Goal: Information Seeking & Learning: Check status

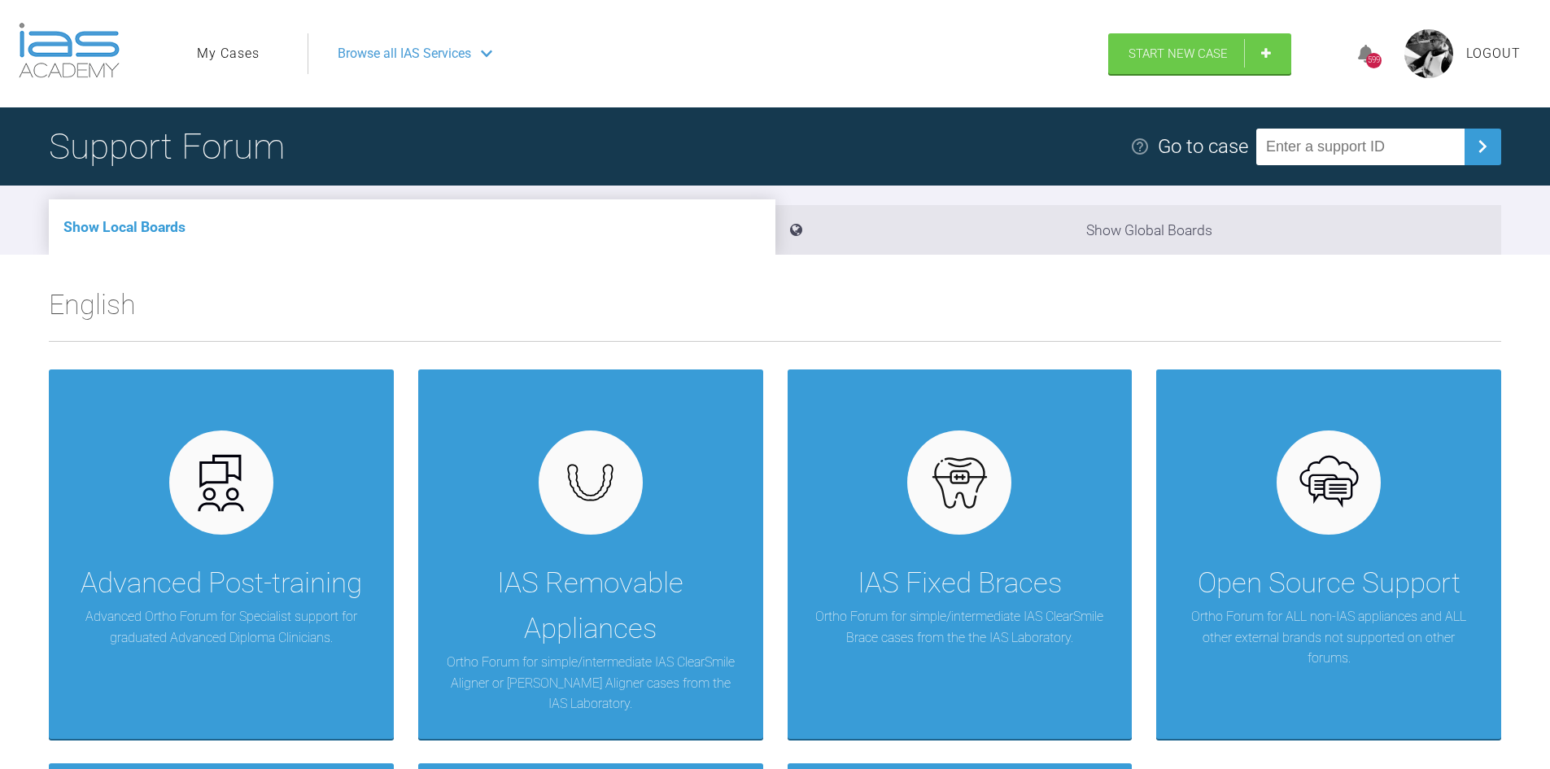
click at [221, 55] on link "My Cases" at bounding box center [228, 53] width 63 height 21
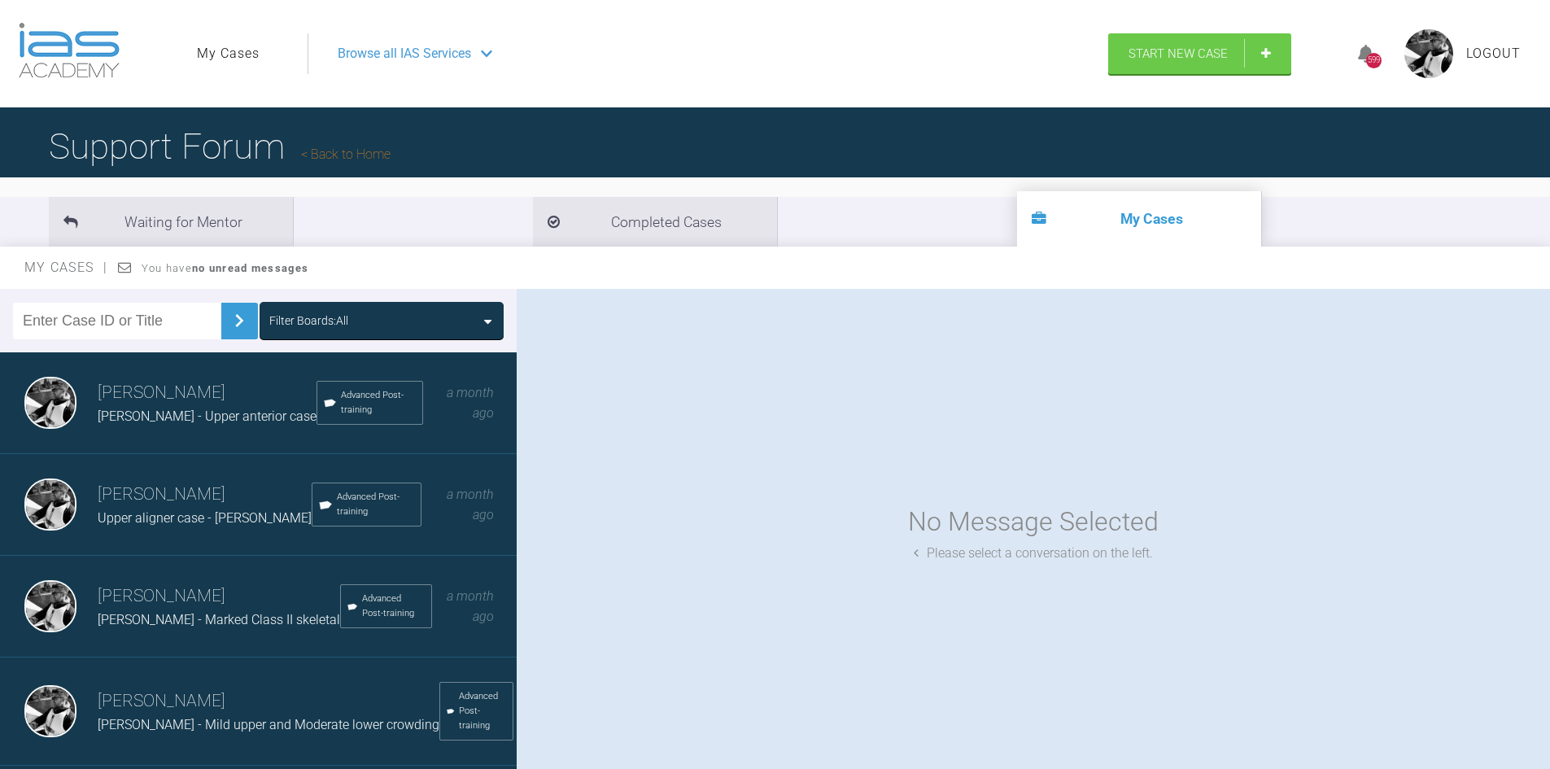
click at [192, 606] on h3 "David Birkin" at bounding box center [219, 597] width 242 height 28
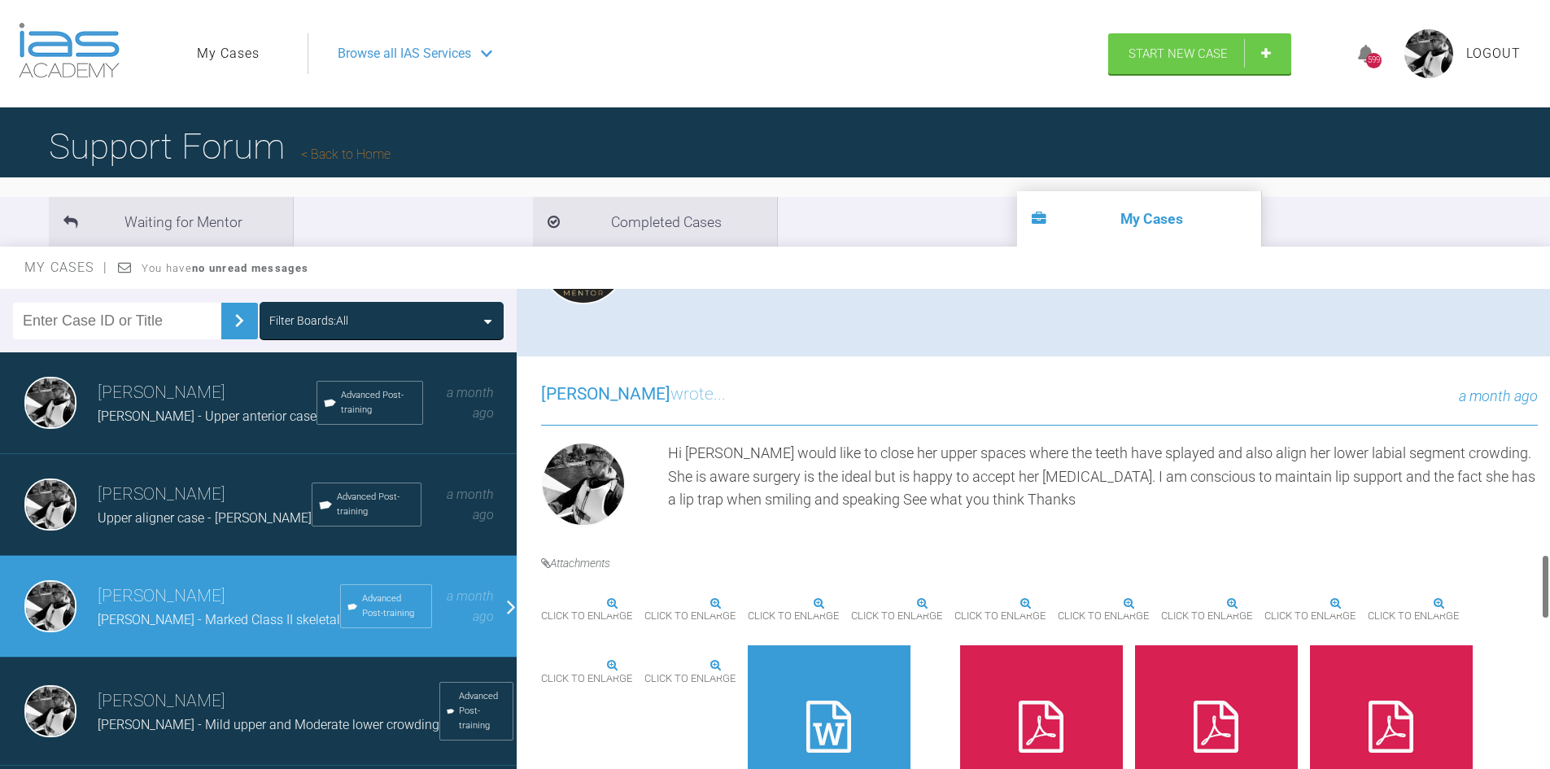
scroll to position [3118, 0]
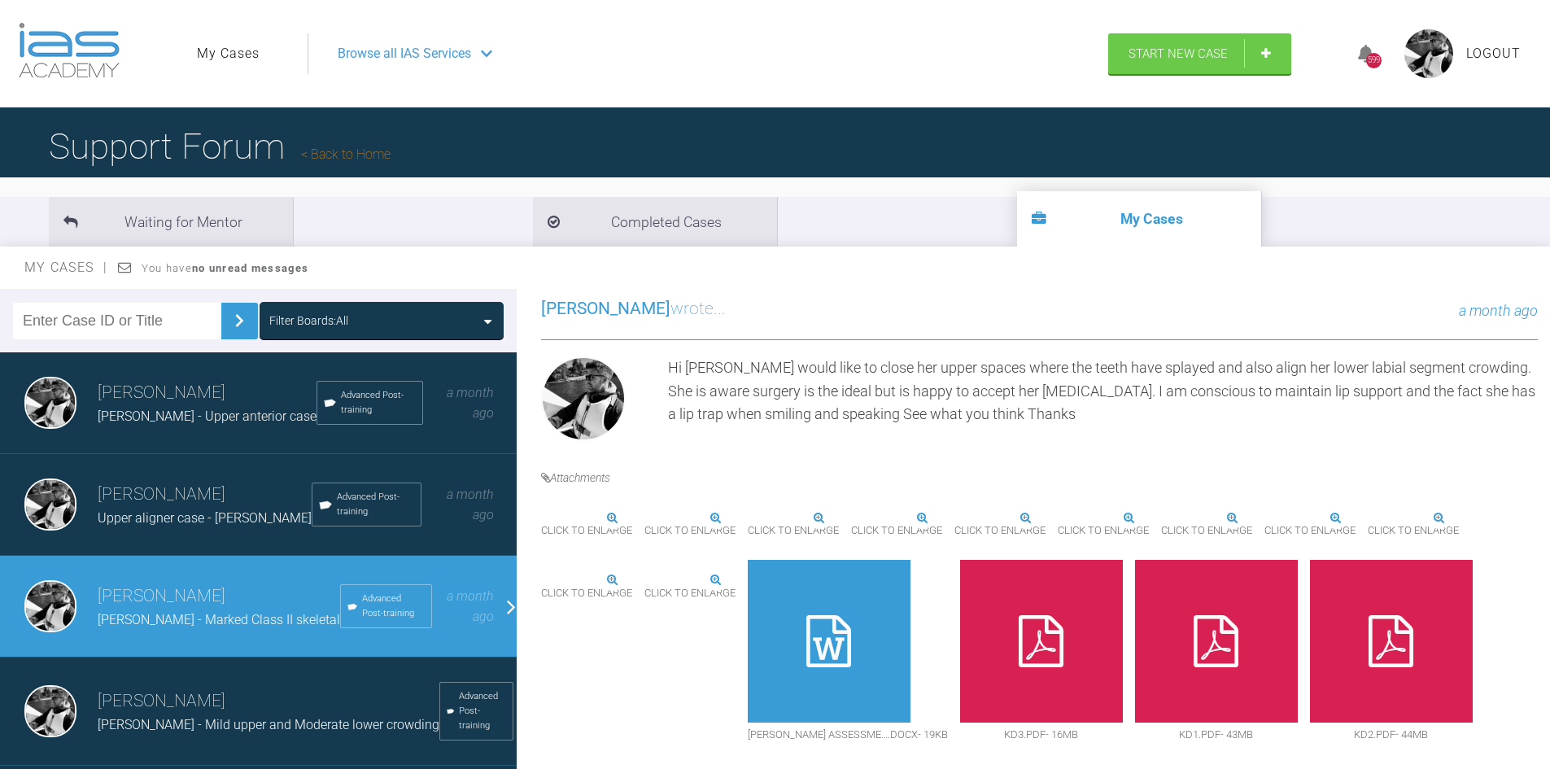
click at [826, 657] on div at bounding box center [829, 641] width 163 height 163
drag, startPoint x: 956, startPoint y: 755, endPoint x: 956, endPoint y: 648, distance: 107.4
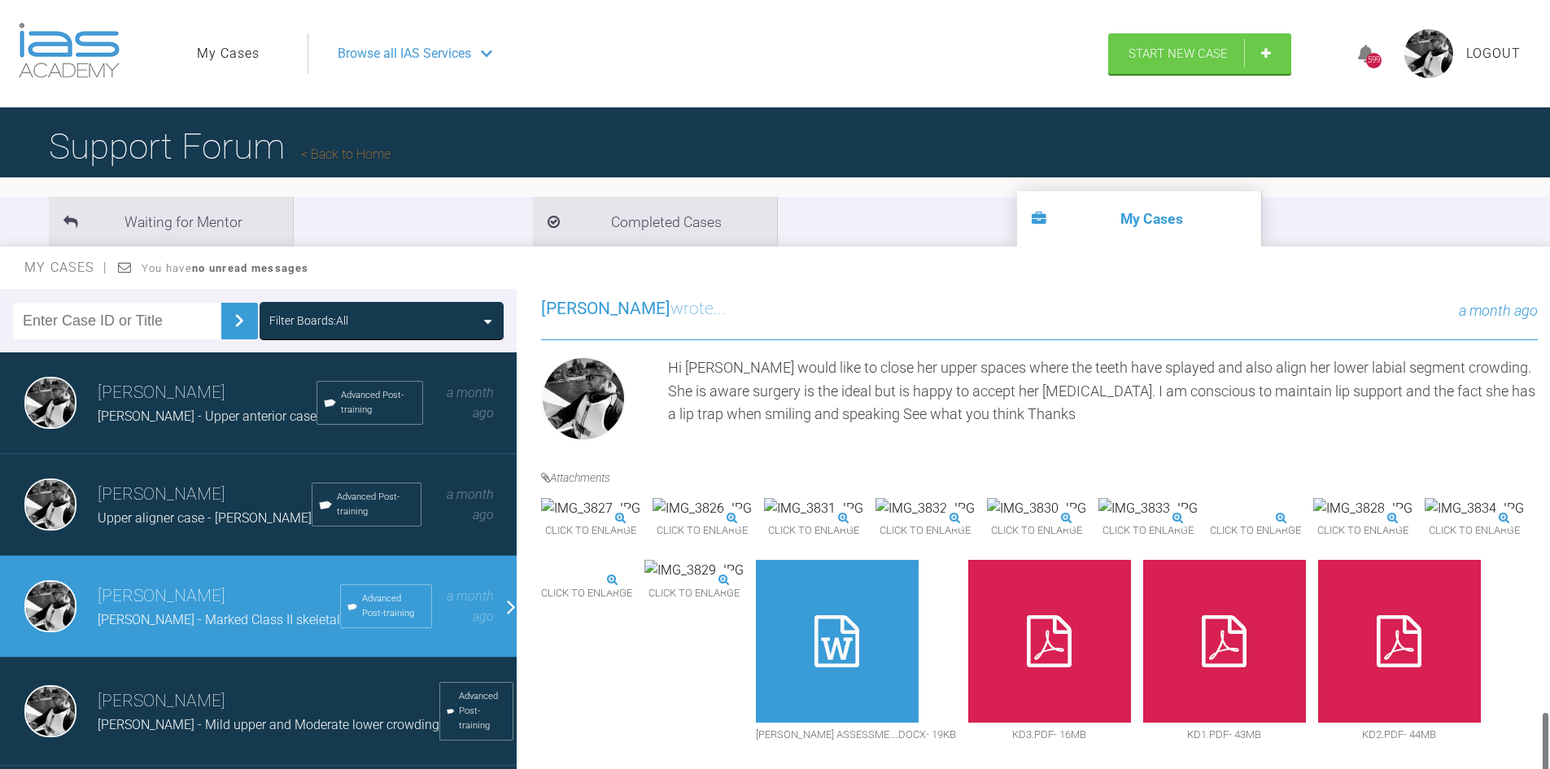
click at [956, 755] on div "David Birkin wrote... a month ago Hi Katie would like to close her upper spaces…" at bounding box center [1039, 529] width 1045 height 517
